Goal: Obtain resource: Download file/media

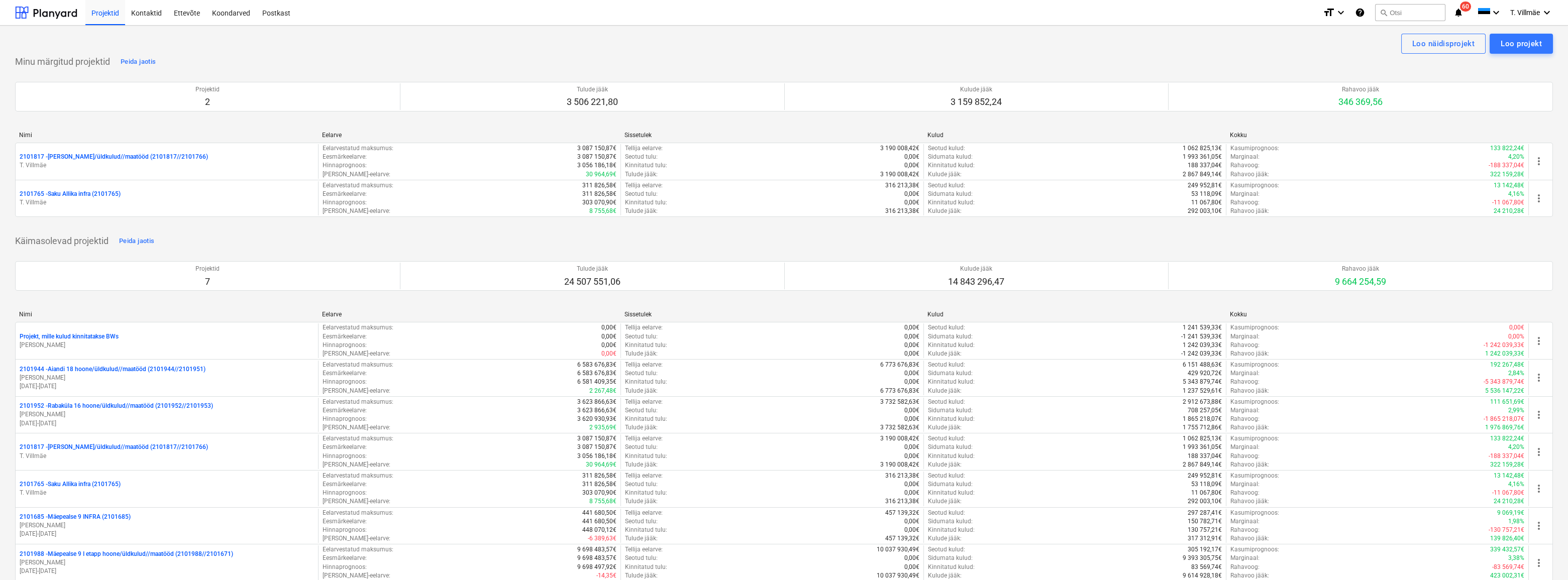
click at [850, 45] on div "Loo näidisprojekt Loo projekt" at bounding box center [784, 43] width 1538 height 20
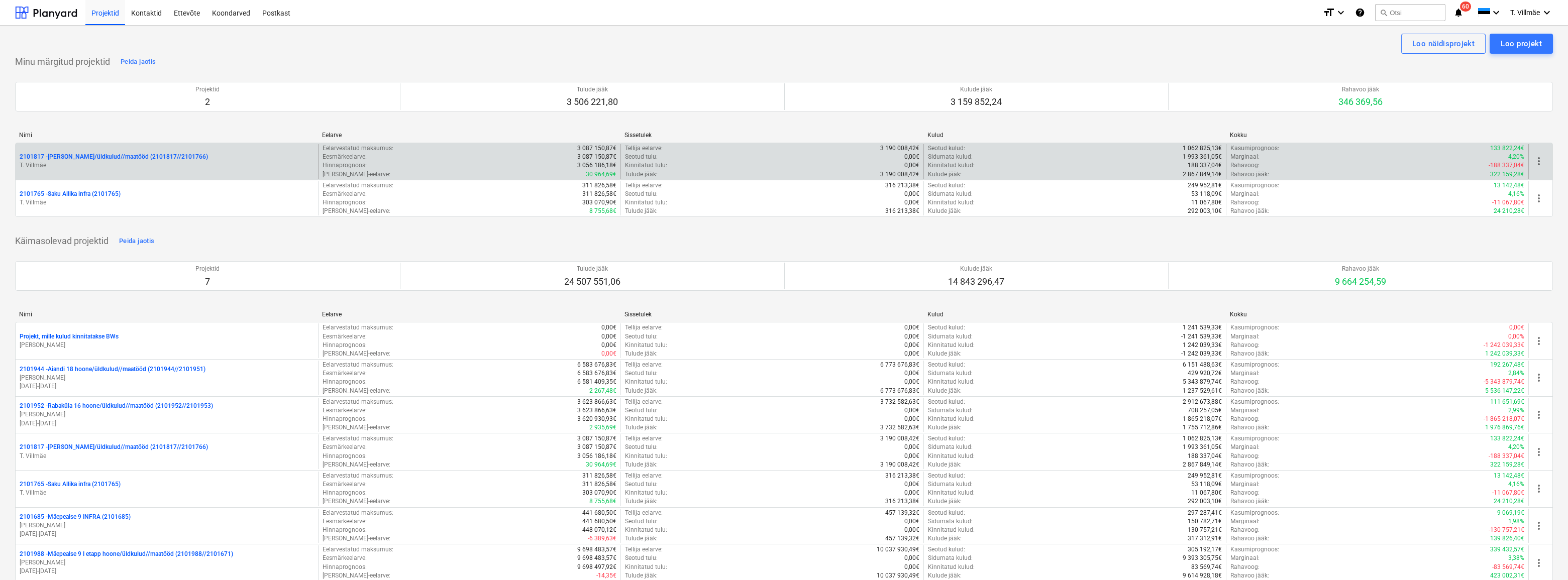
click at [105, 163] on p "T. Villmäe" at bounding box center [166, 165] width 295 height 9
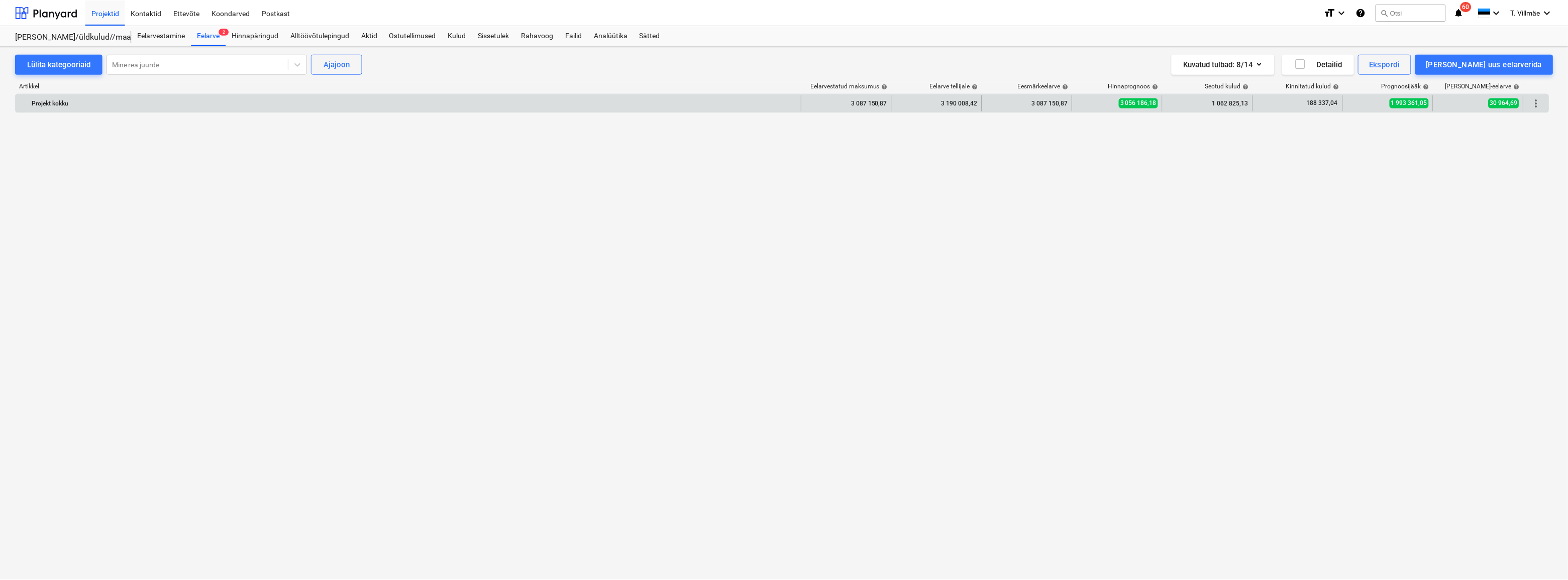
scroll to position [4484, 0]
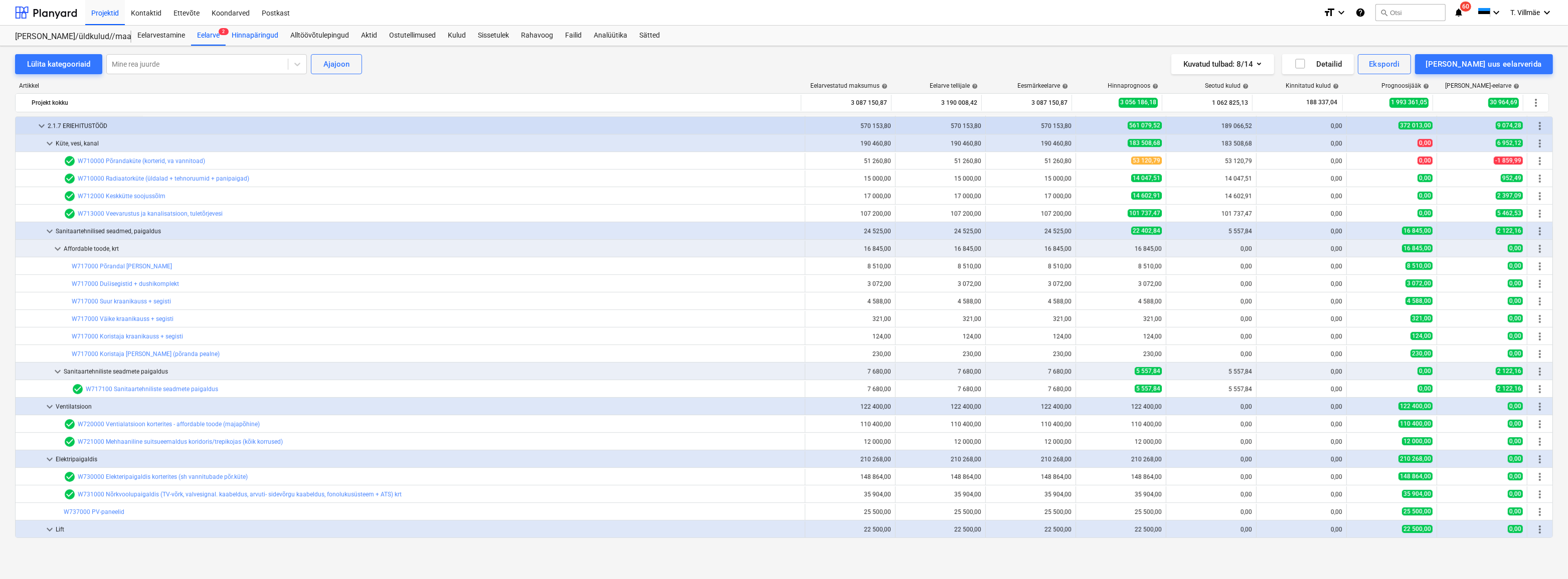
click at [247, 35] on div "Hinnapäringud" at bounding box center [255, 35] width 58 height 20
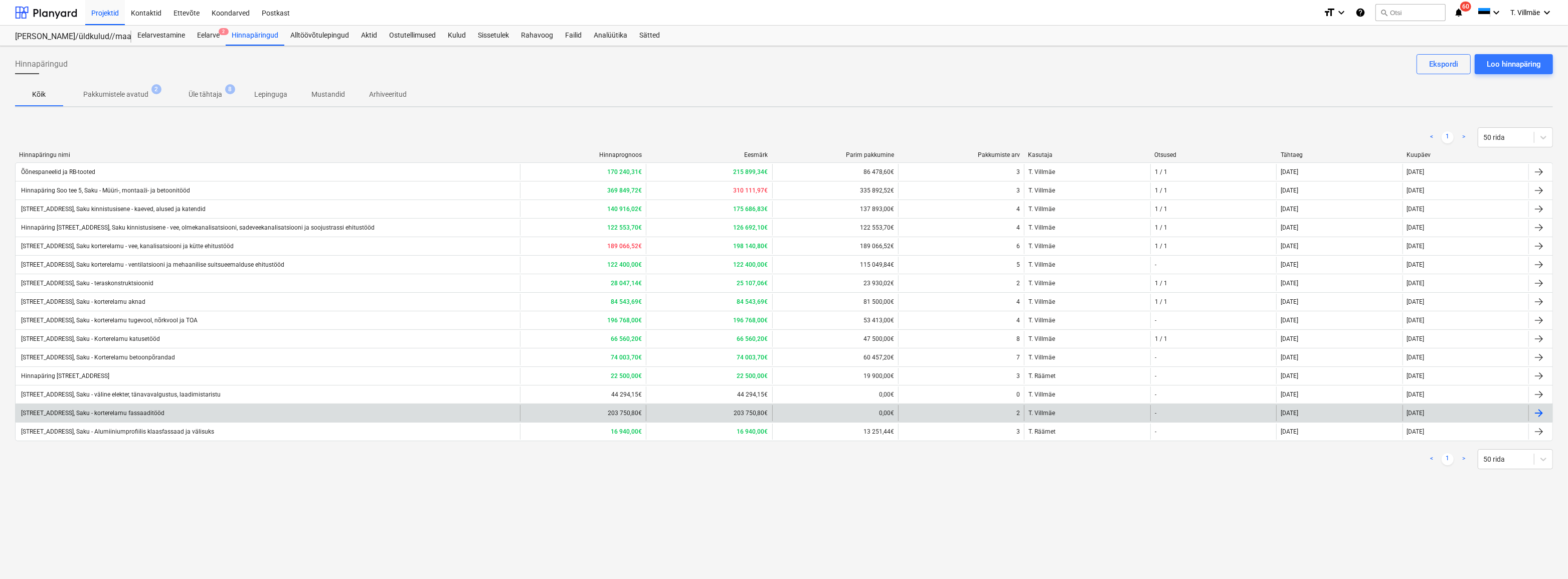
click at [125, 412] on div "[STREET_ADDRESS], Saku - korterelamu fassaaditööd" at bounding box center [92, 413] width 145 height 7
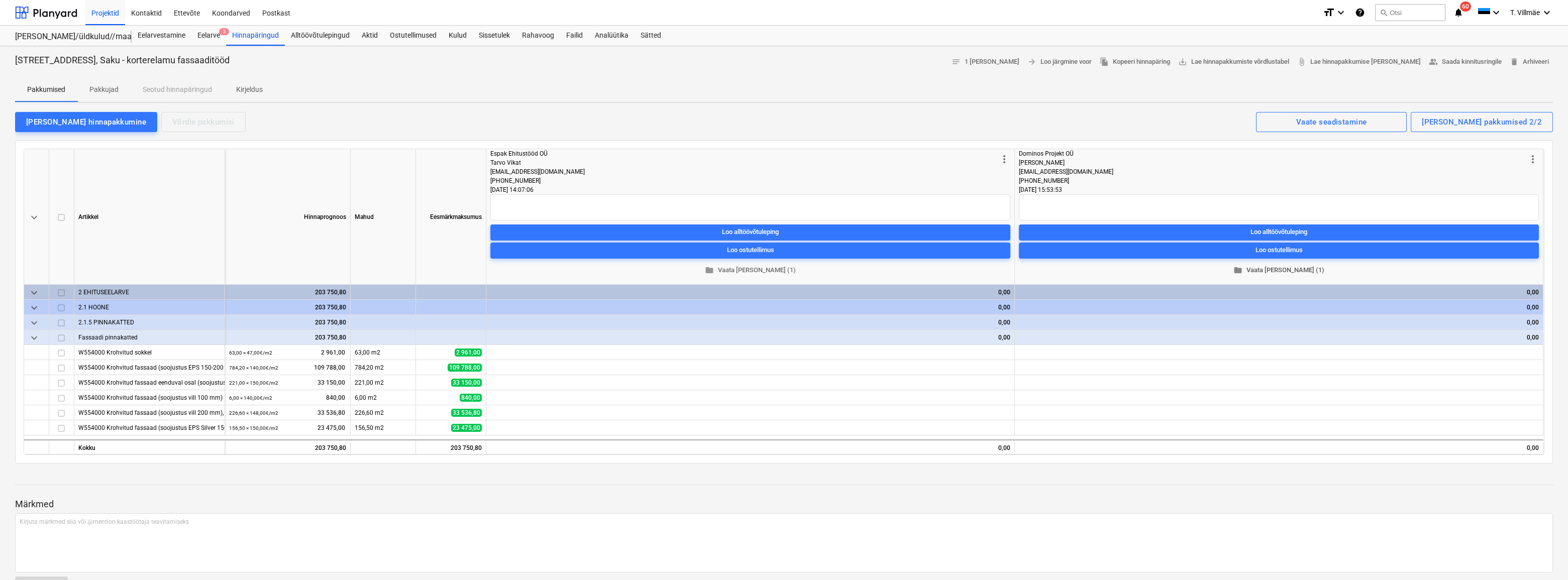
click at [1298, 271] on span "folder Vaata [PERSON_NAME] (1)" at bounding box center [1278, 270] width 512 height 12
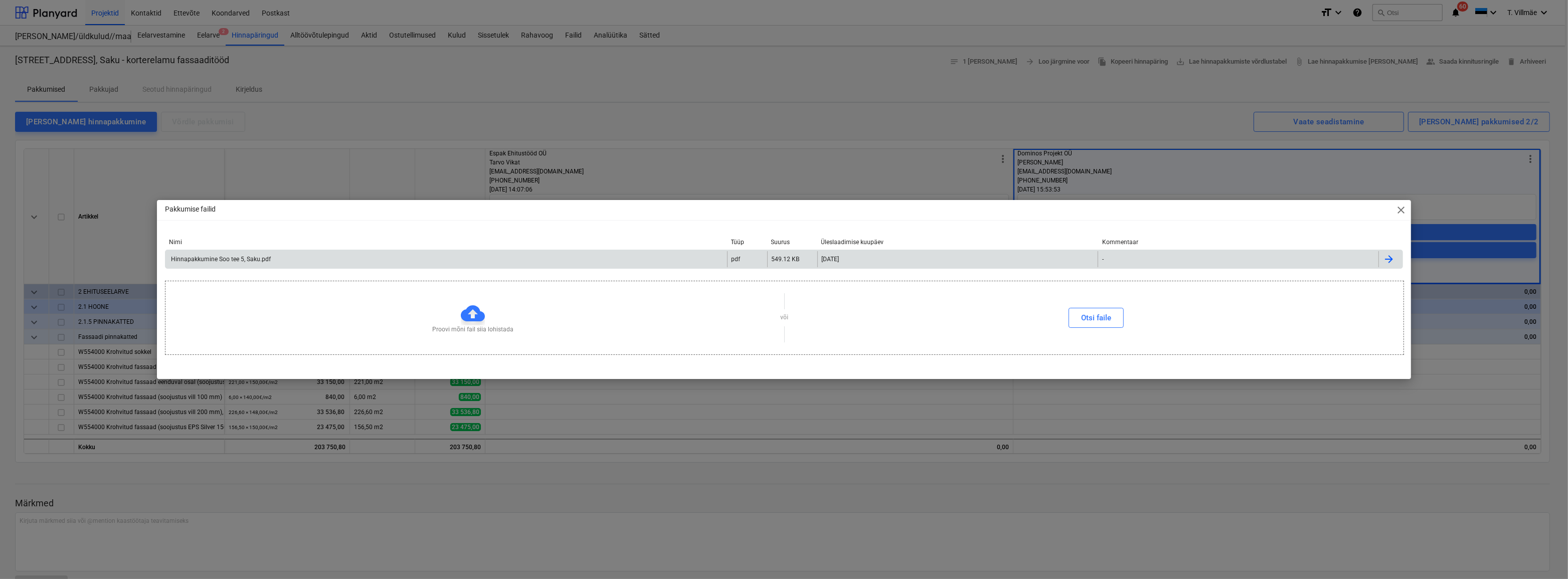
click at [181, 262] on div "Hinnapakkumine Soo tee 5, Saku.pdf" at bounding box center [220, 259] width 101 height 7
click at [1404, 212] on span "close" at bounding box center [1401, 210] width 12 height 12
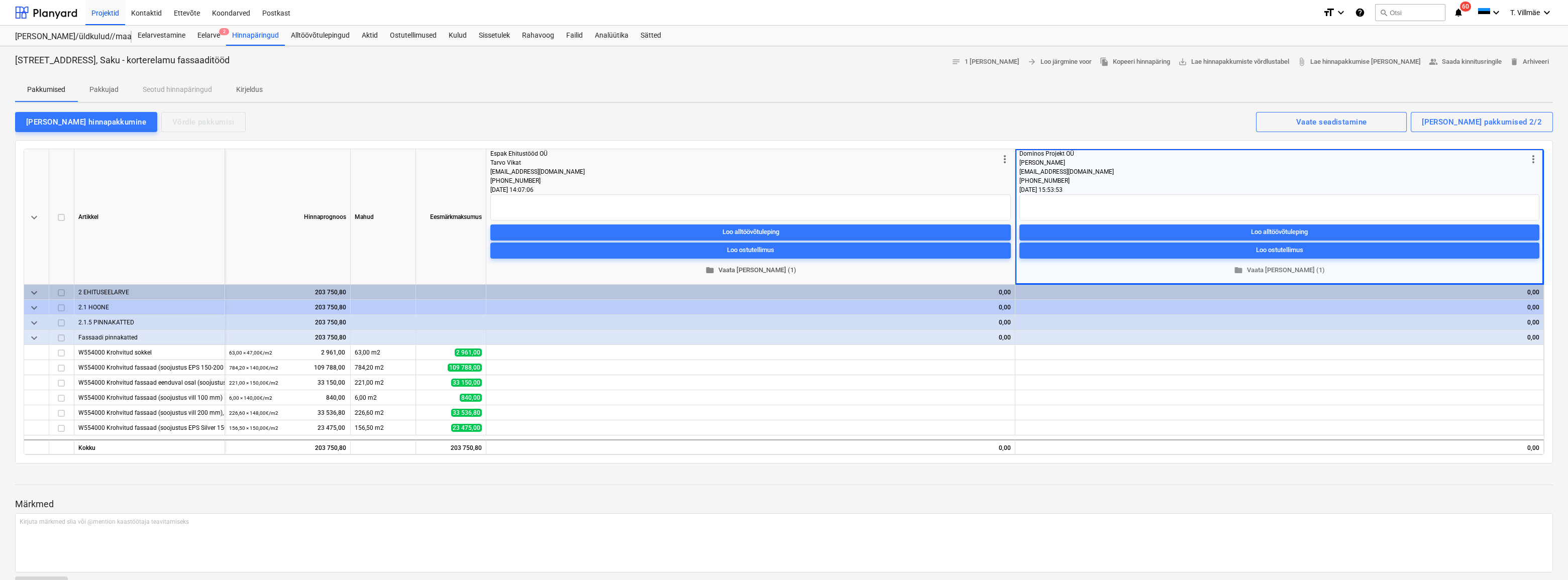
click at [759, 270] on span "folder Vaata [PERSON_NAME] (1)" at bounding box center [751, 270] width 512 height 12
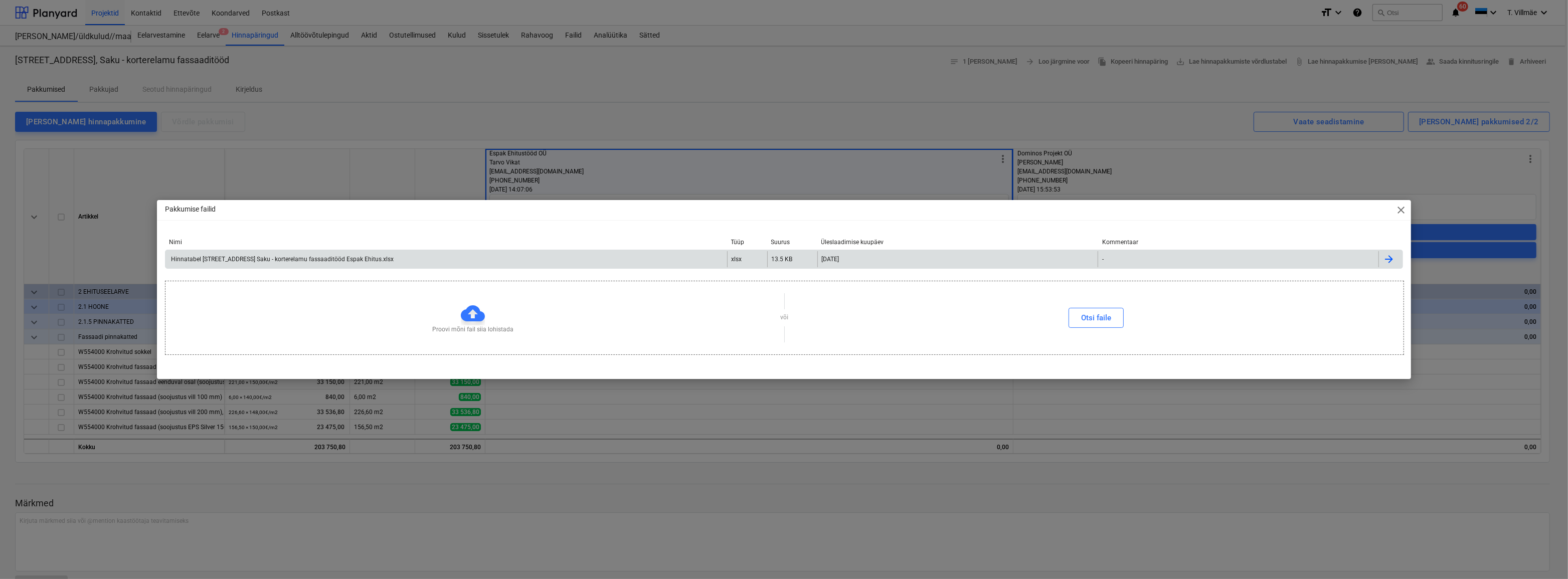
click at [233, 262] on div "Hinnatabel [STREET_ADDRESS] Saku - korterelamu fassaaditööd Espak Ehitus.xlsx" at bounding box center [281, 259] width 224 height 7
click at [1399, 211] on span "close" at bounding box center [1401, 210] width 12 height 12
